Goal: Check status: Check status

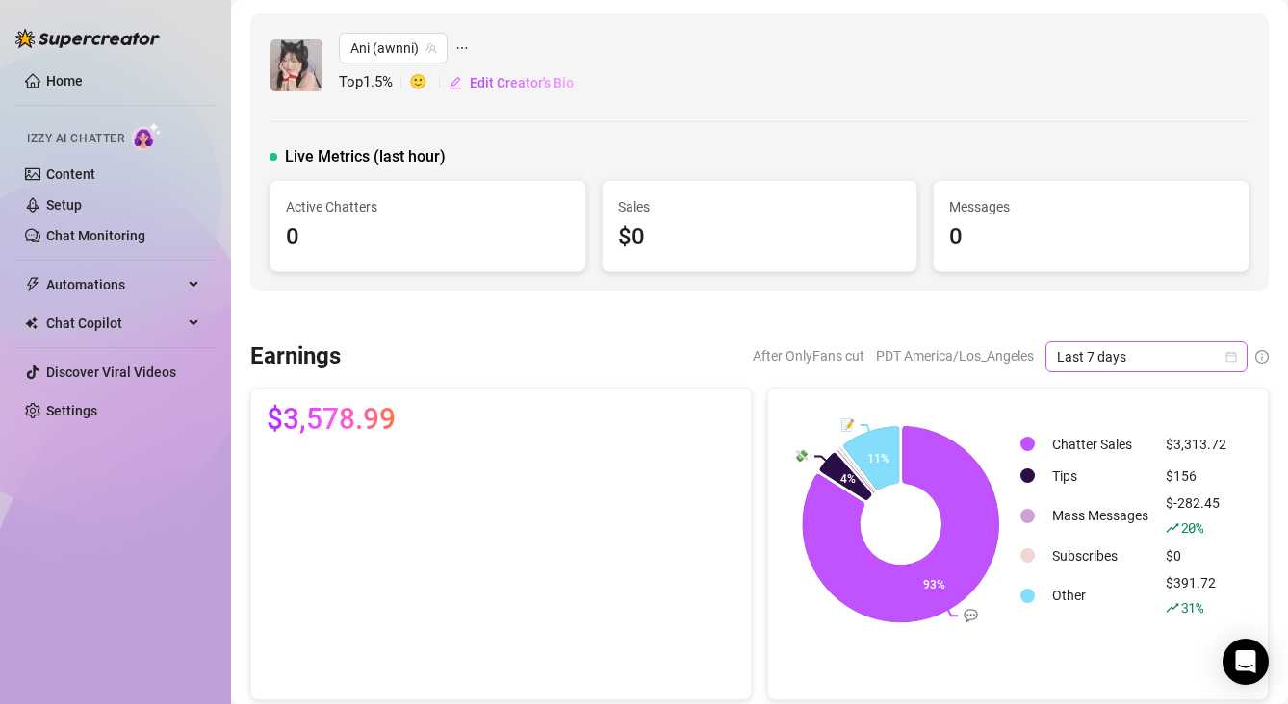
click at [1232, 359] on icon "calendar" at bounding box center [1231, 357] width 12 height 12
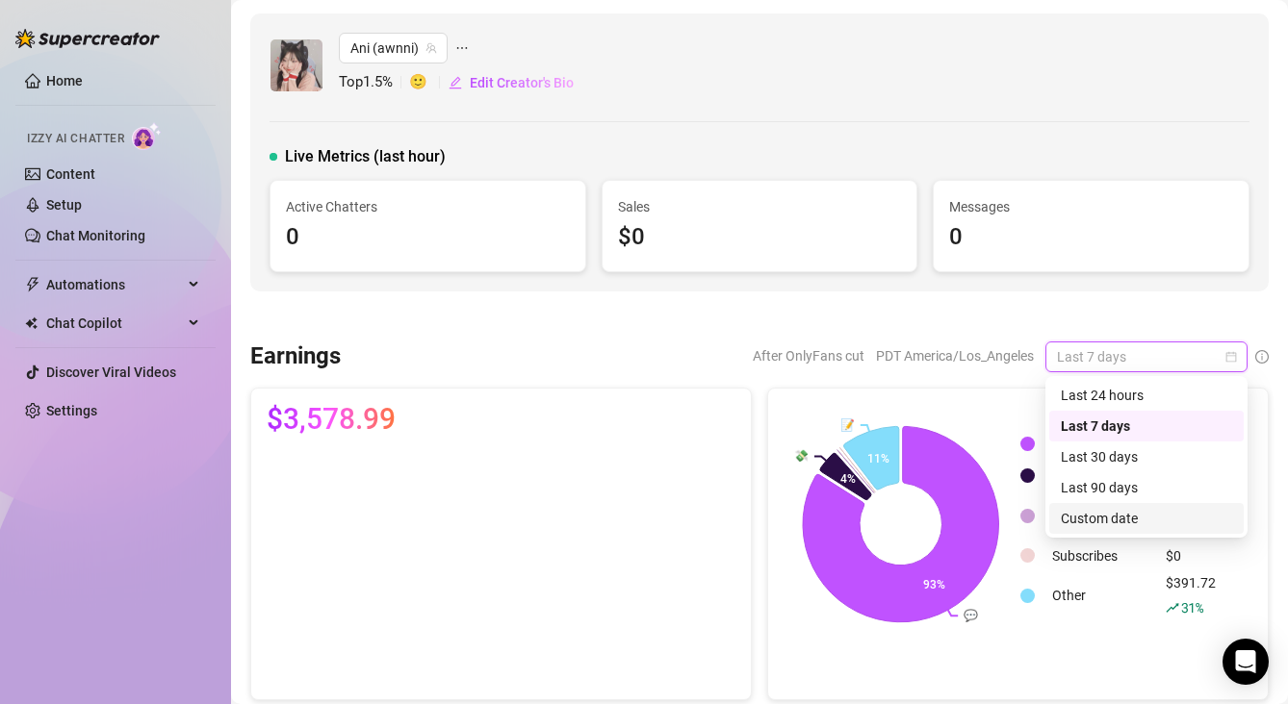
click at [1158, 518] on div "Custom date" at bounding box center [1145, 518] width 171 height 21
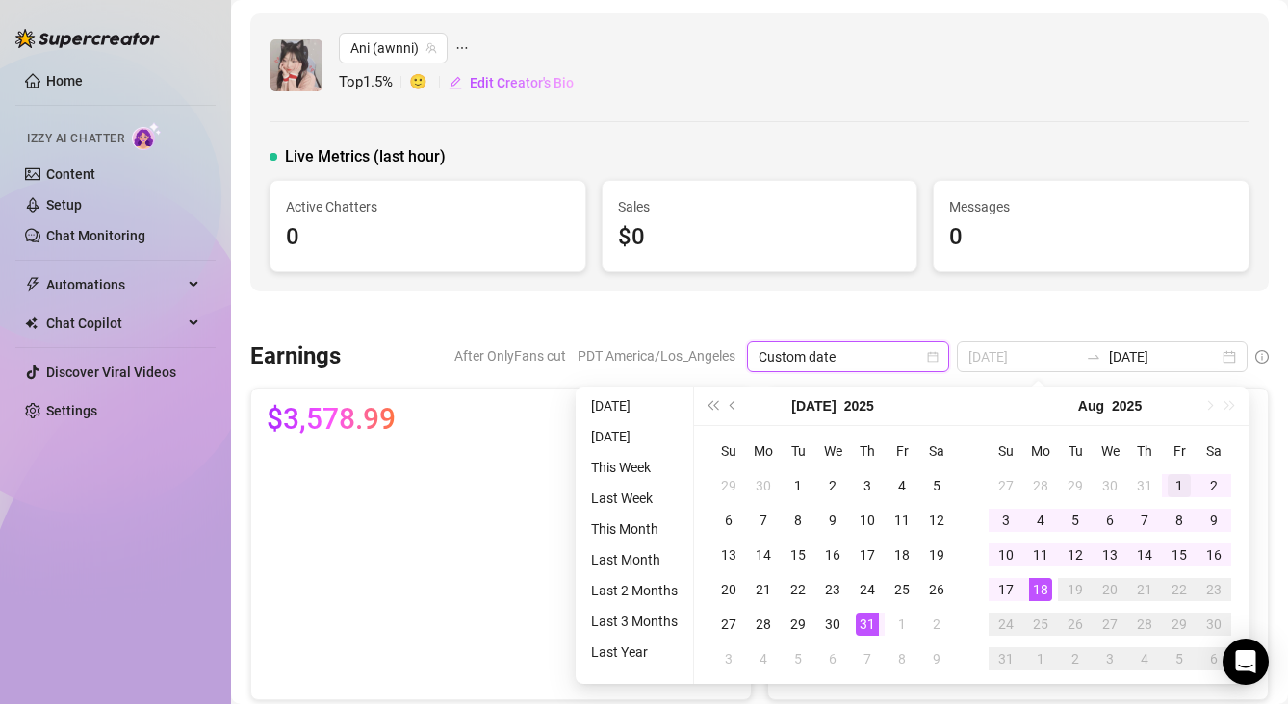
type input "[DATE]"
click at [1165, 479] on td "1" at bounding box center [1178, 486] width 35 height 35
type input "[DATE]"
click at [1170, 557] on div "15" at bounding box center [1178, 555] width 23 height 23
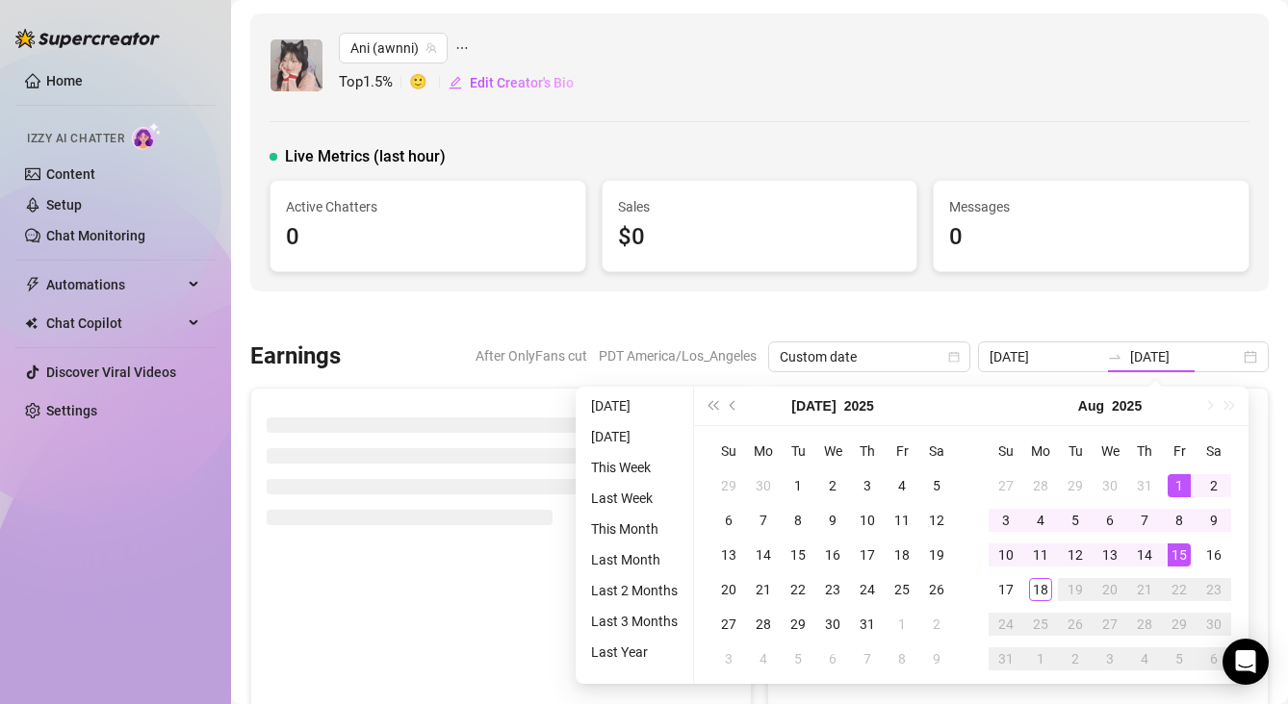
type input "[DATE]"
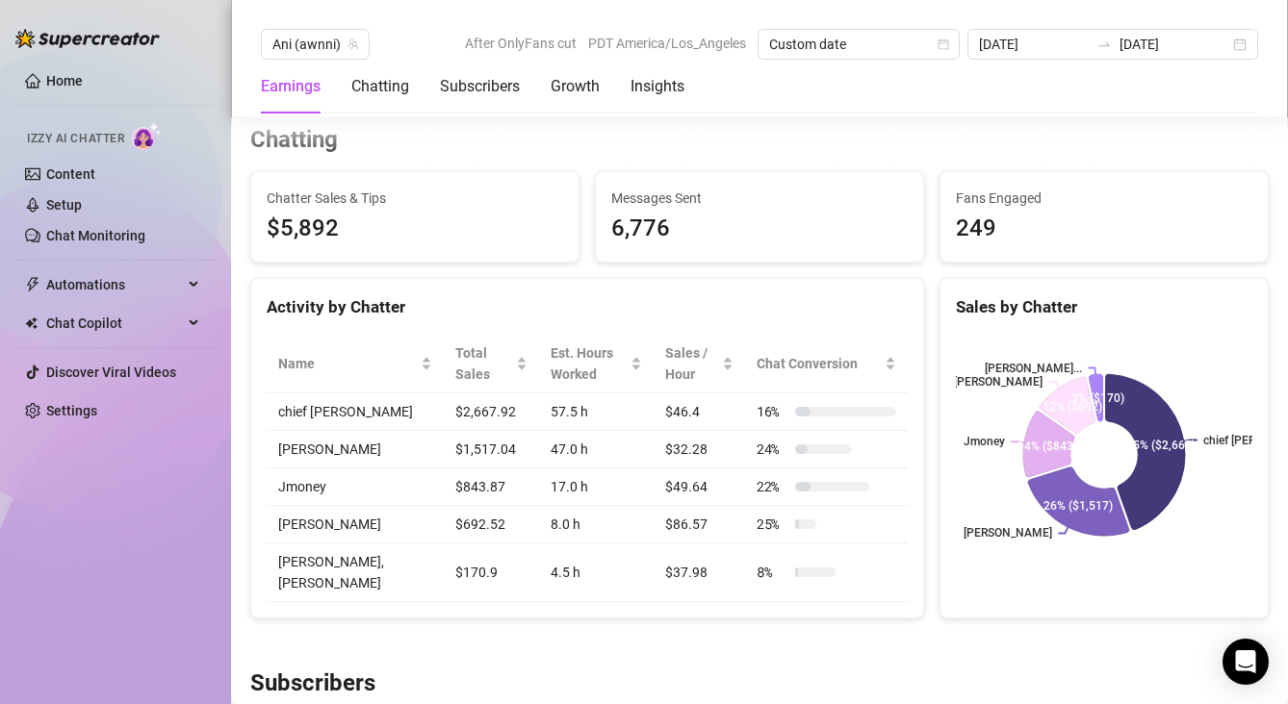
scroll to position [623, 0]
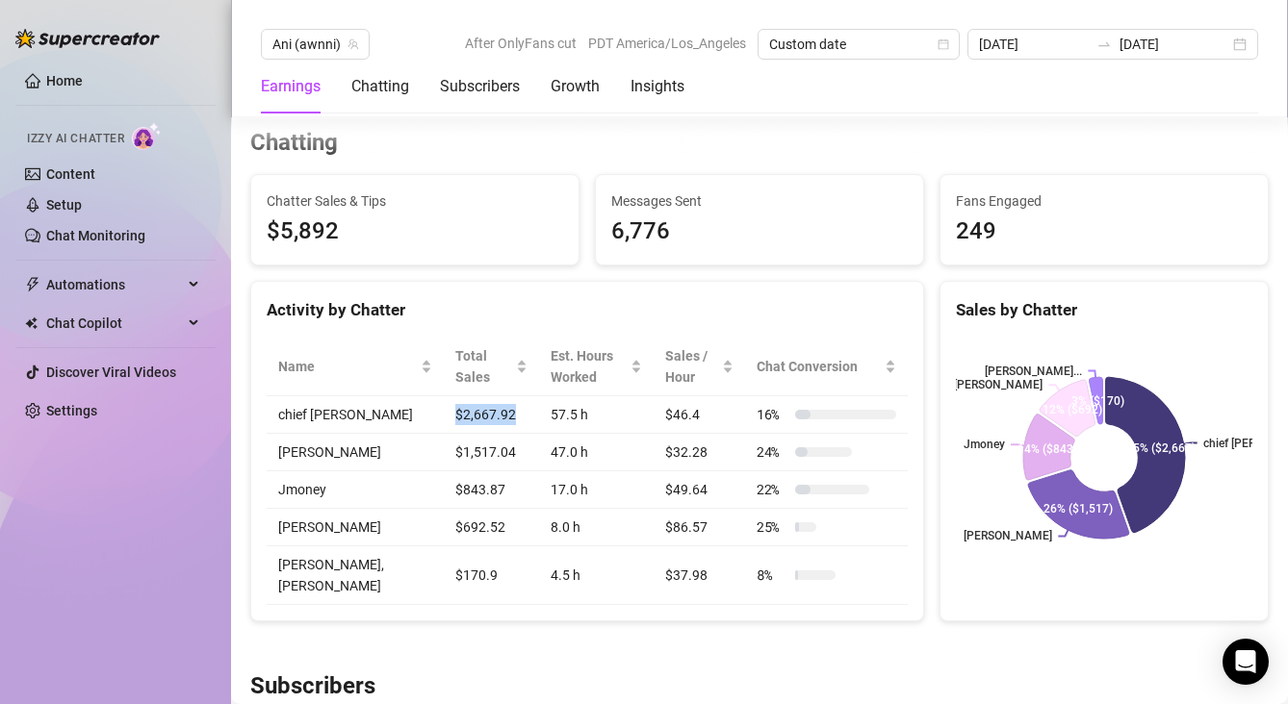
drag, startPoint x: 396, startPoint y: 410, endPoint x: 496, endPoint y: 411, distance: 99.1
click at [496, 411] on tr "chief [PERSON_NAME] $2,667.92 57.5 h $46.4 16 %" at bounding box center [587, 415] width 641 height 38
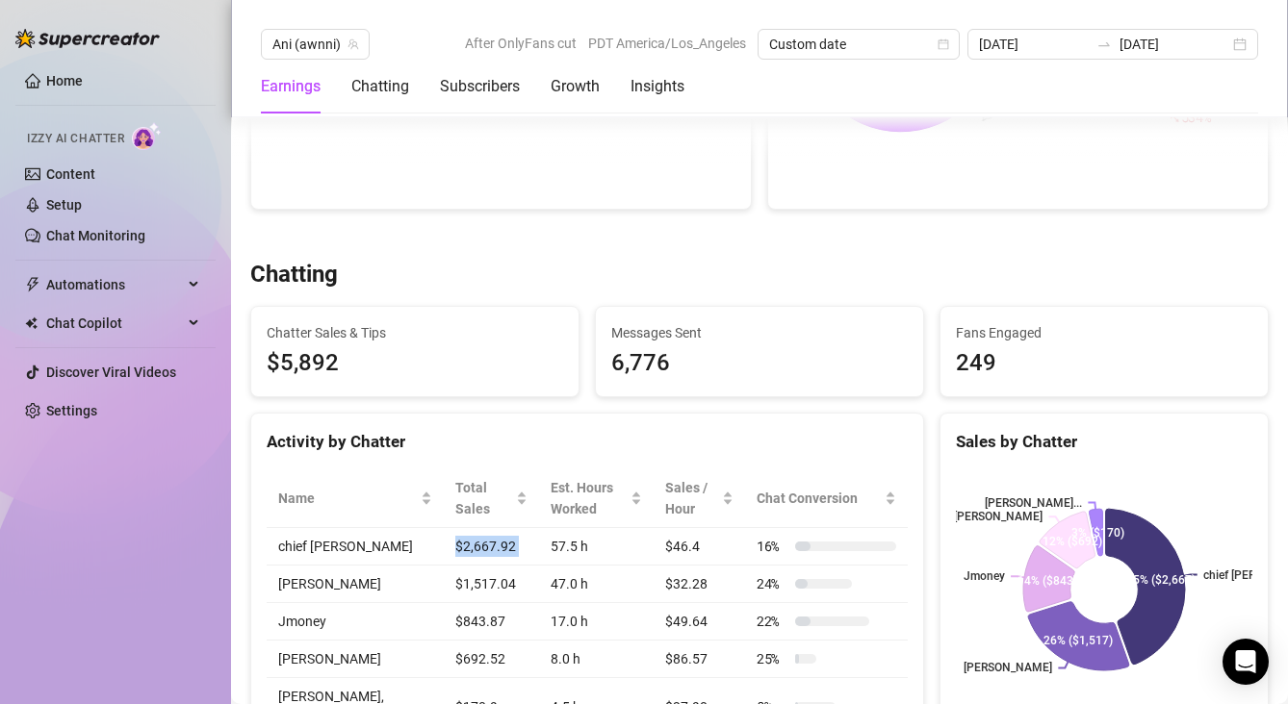
scroll to position [489, 0]
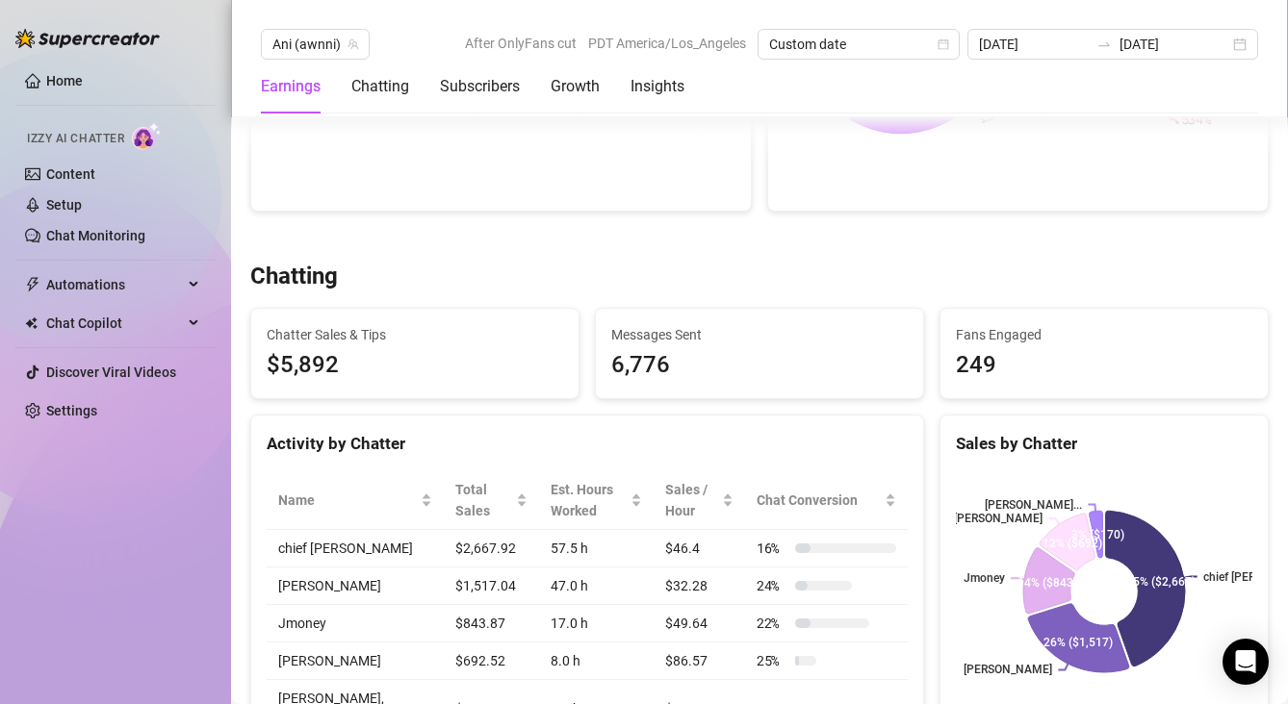
click at [496, 411] on div "Chatting Chatter Sales & Tips $5,892 Messages Sent 6,776 Fans Engaged 249 Activ…" at bounding box center [759, 509] width 1034 height 494
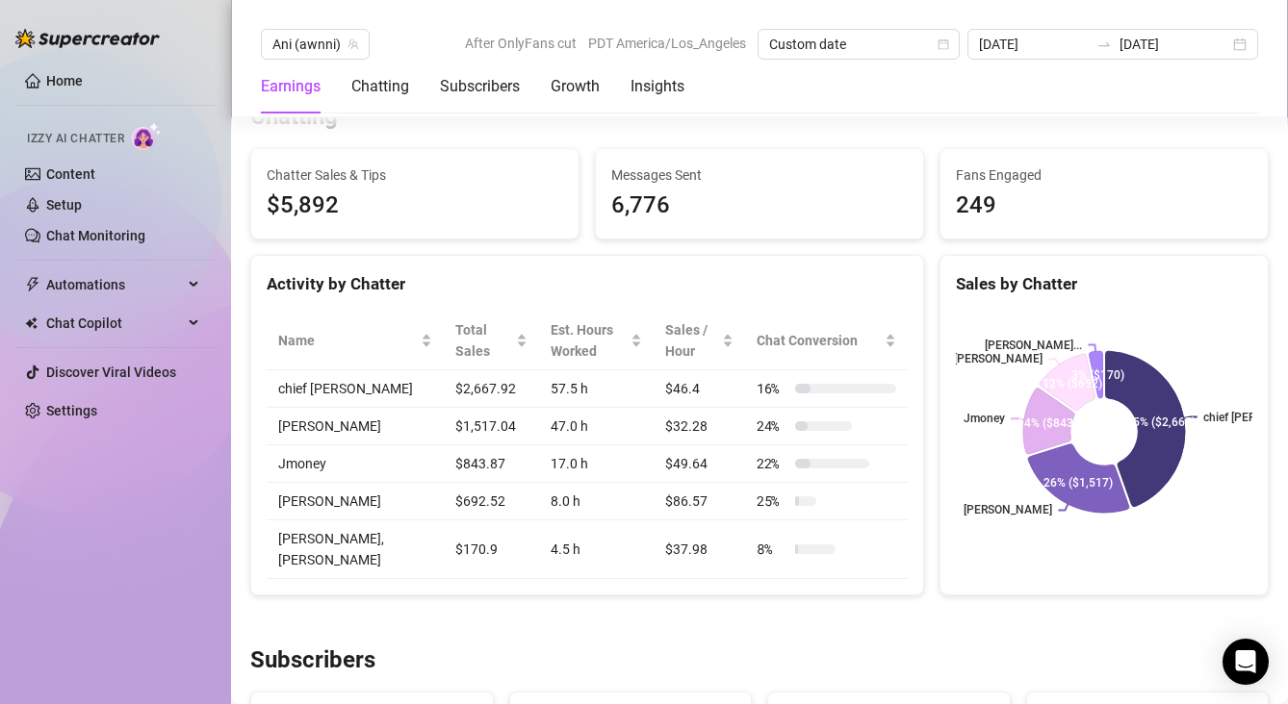
scroll to position [640, 0]
